Goal: Information Seeking & Learning: Learn about a topic

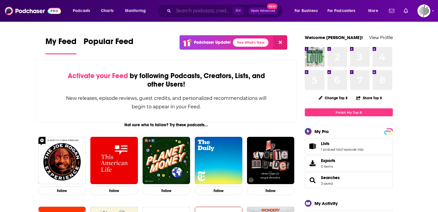
click at [194, 9] on input "Search podcasts, credits, & more..." at bounding box center [202, 10] width 59 height 9
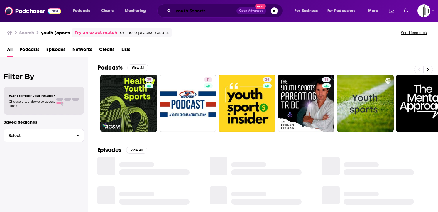
click at [194, 11] on input "youth $sports" at bounding box center [204, 10] width 63 height 9
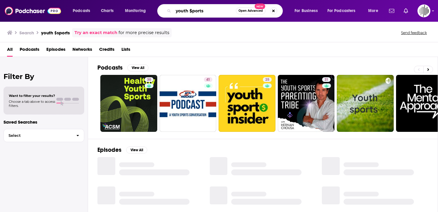
type input "youth $ports"
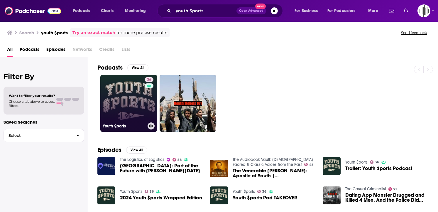
click at [128, 100] on link "36 Youth $ports" at bounding box center [128, 103] width 57 height 57
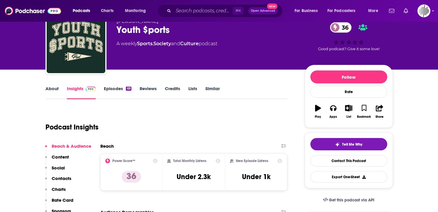
scroll to position [26, 0]
click at [54, 88] on link "About" at bounding box center [51, 91] width 13 height 13
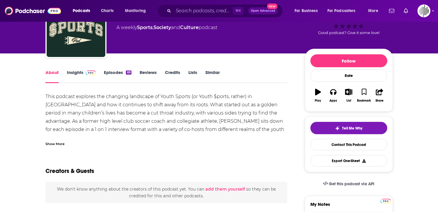
scroll to position [61, 0]
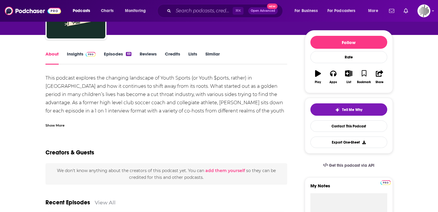
click at [55, 123] on div "Show More" at bounding box center [54, 125] width 19 height 6
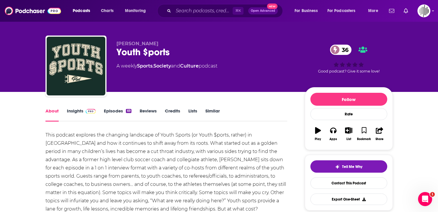
scroll to position [0, 0]
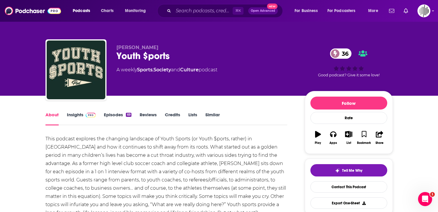
click at [113, 118] on link "Episodes 69" at bounding box center [117, 118] width 27 height 13
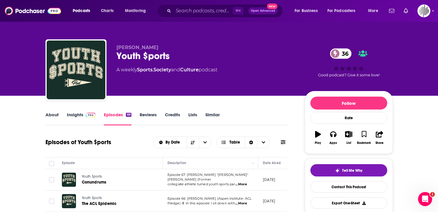
click at [147, 117] on link "Reviews" at bounding box center [148, 118] width 17 height 13
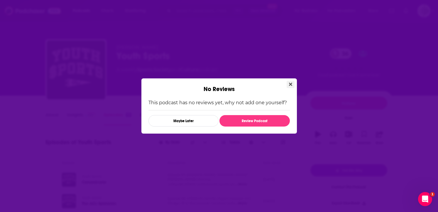
click at [289, 85] on icon "Close" at bounding box center [290, 84] width 3 height 3
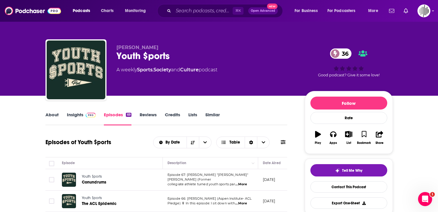
click at [151, 115] on link "Reviews" at bounding box center [148, 118] width 17 height 13
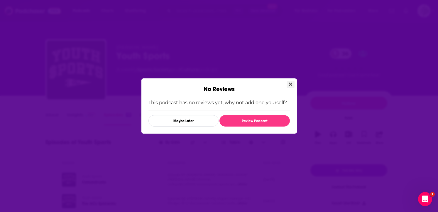
click at [290, 84] on icon "Close" at bounding box center [290, 84] width 3 height 3
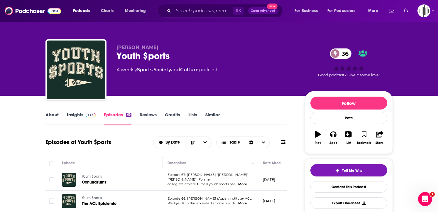
click at [174, 113] on link "Credits" at bounding box center [172, 118] width 15 height 13
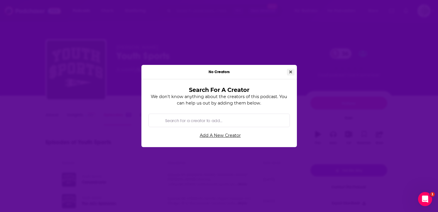
click at [291, 70] on icon "Close" at bounding box center [290, 72] width 3 height 4
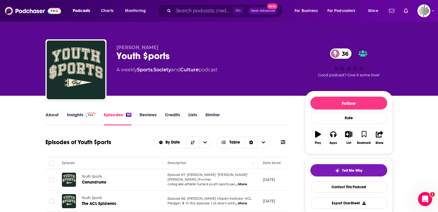
click at [194, 116] on link "Lists" at bounding box center [192, 118] width 9 height 13
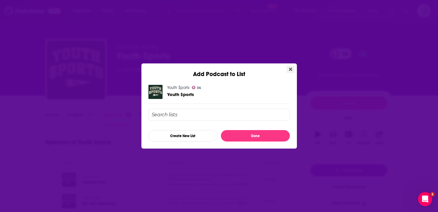
click at [291, 69] on icon "Close" at bounding box center [290, 69] width 3 height 5
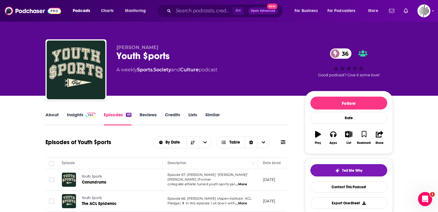
click at [214, 112] on link "Similar" at bounding box center [212, 118] width 14 height 13
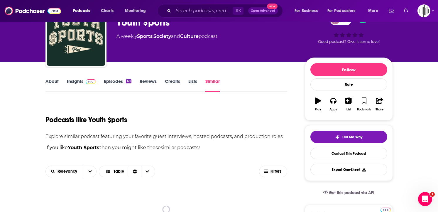
scroll to position [61, 0]
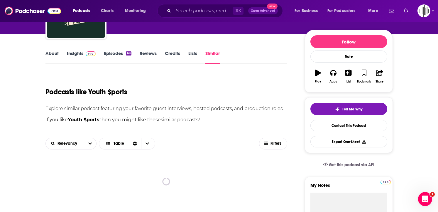
click at [55, 54] on link "About" at bounding box center [51, 56] width 13 height 13
